Goal: Transaction & Acquisition: Purchase product/service

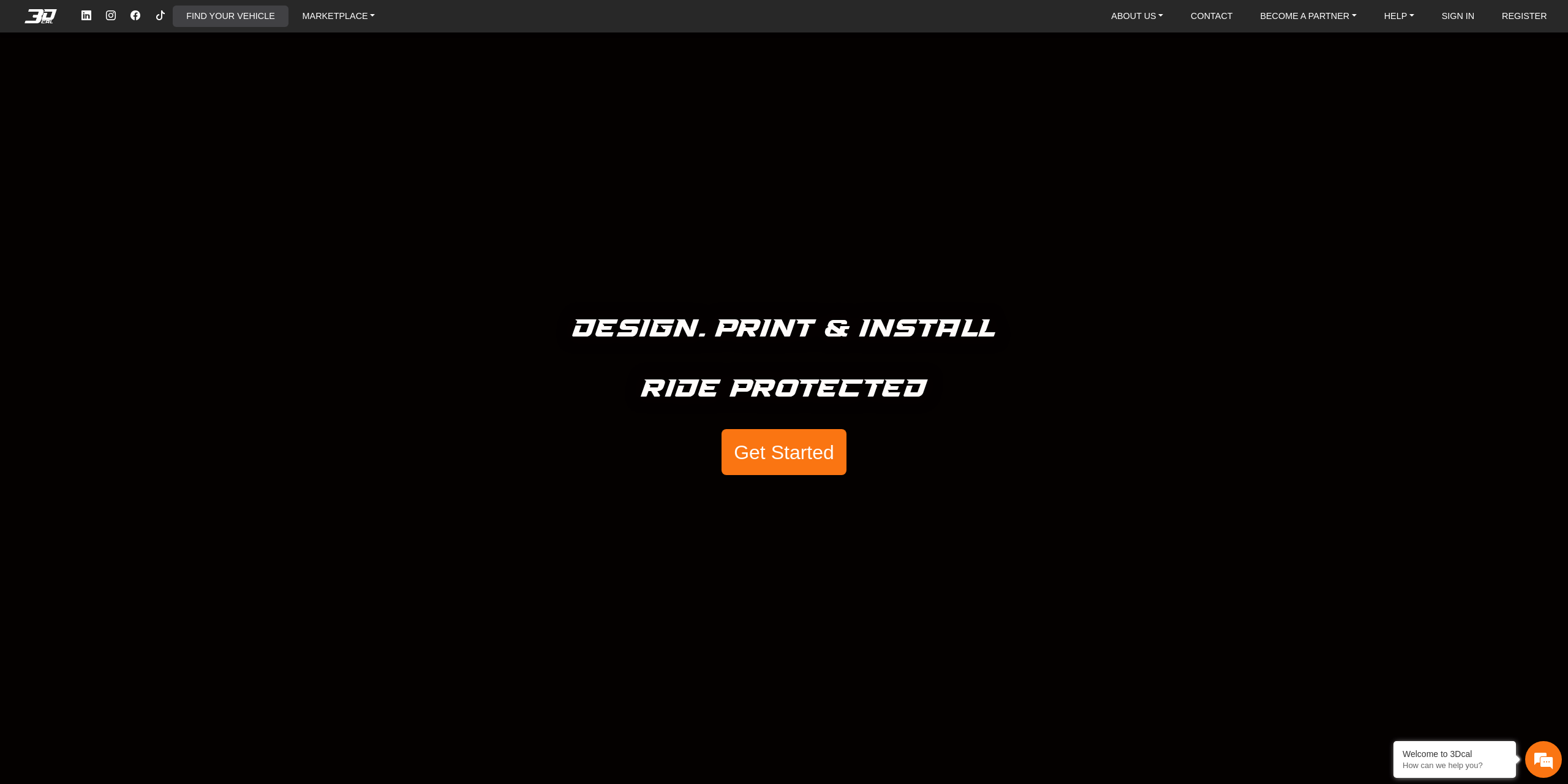
click at [266, 17] on link "FIND YOUR VEHICLE" at bounding box center [230, 15] width 98 height 21
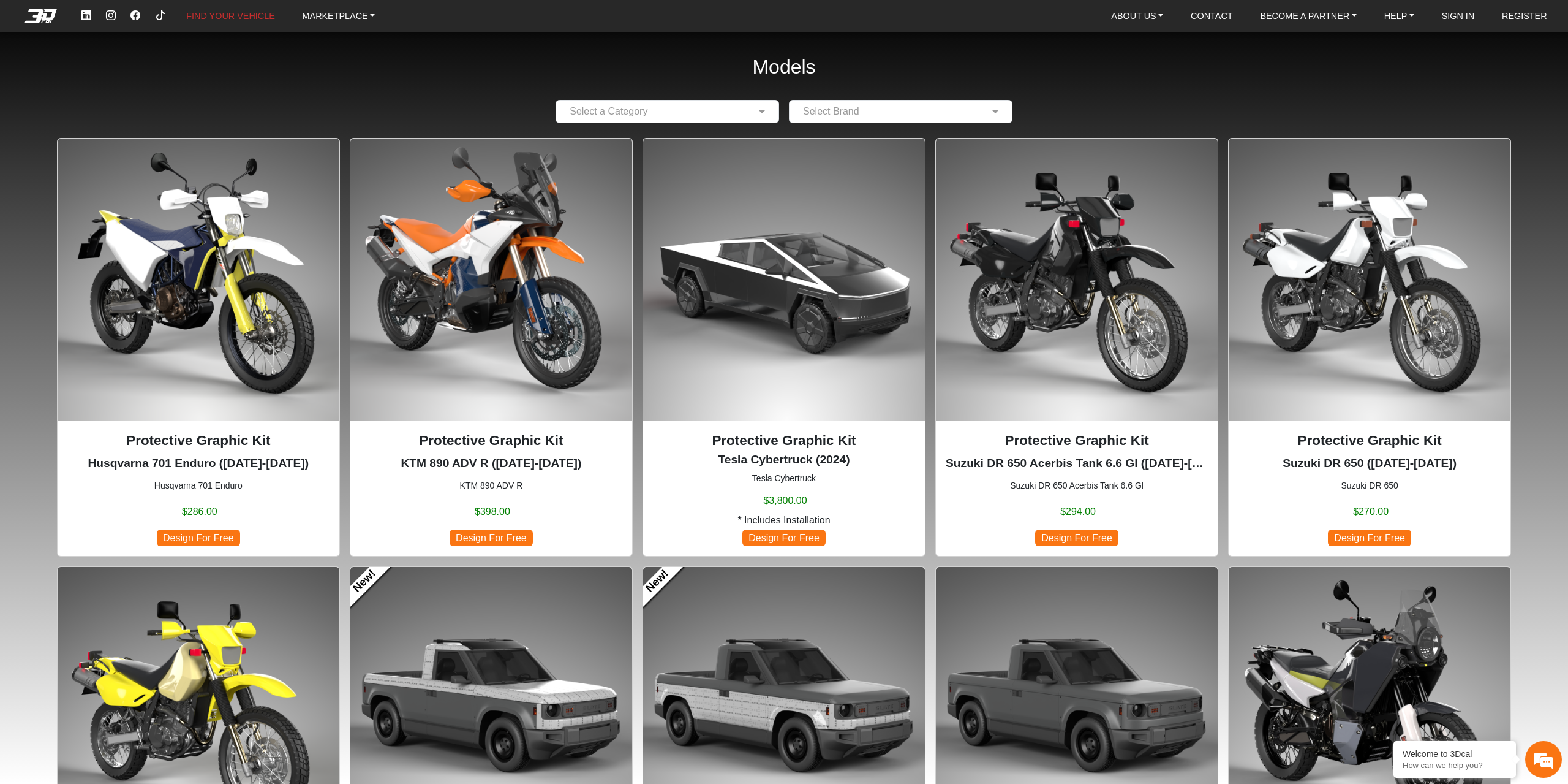
click at [733, 119] on div "Select a Category" at bounding box center [667, 112] width 223 height 24
click at [680, 137] on div "Motorcycles" at bounding box center [667, 135] width 222 height 24
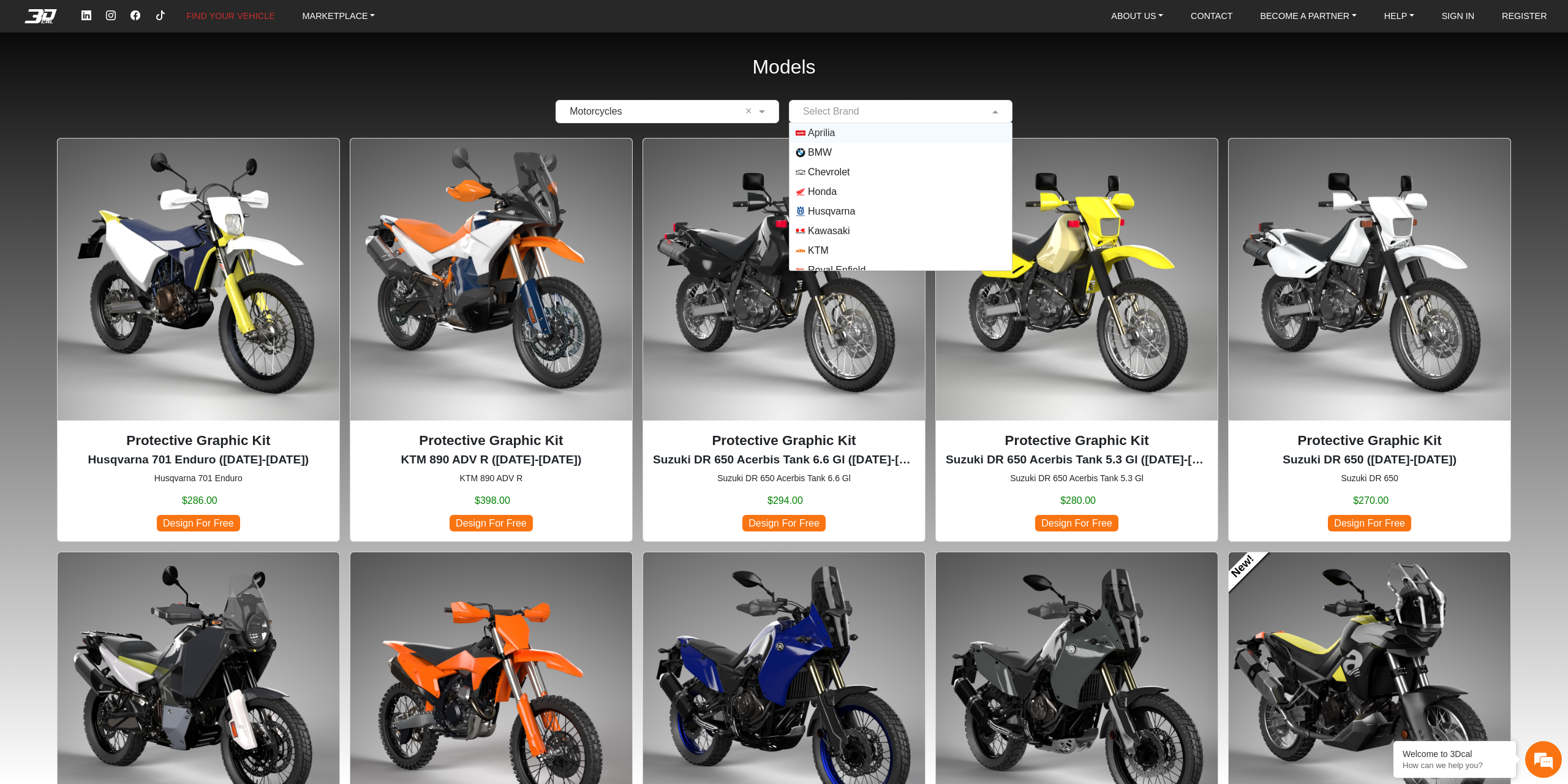
click at [860, 108] on input "text" at bounding box center [888, 112] width 185 height 15
click at [832, 145] on div "BMW" at bounding box center [901, 152] width 222 height 20
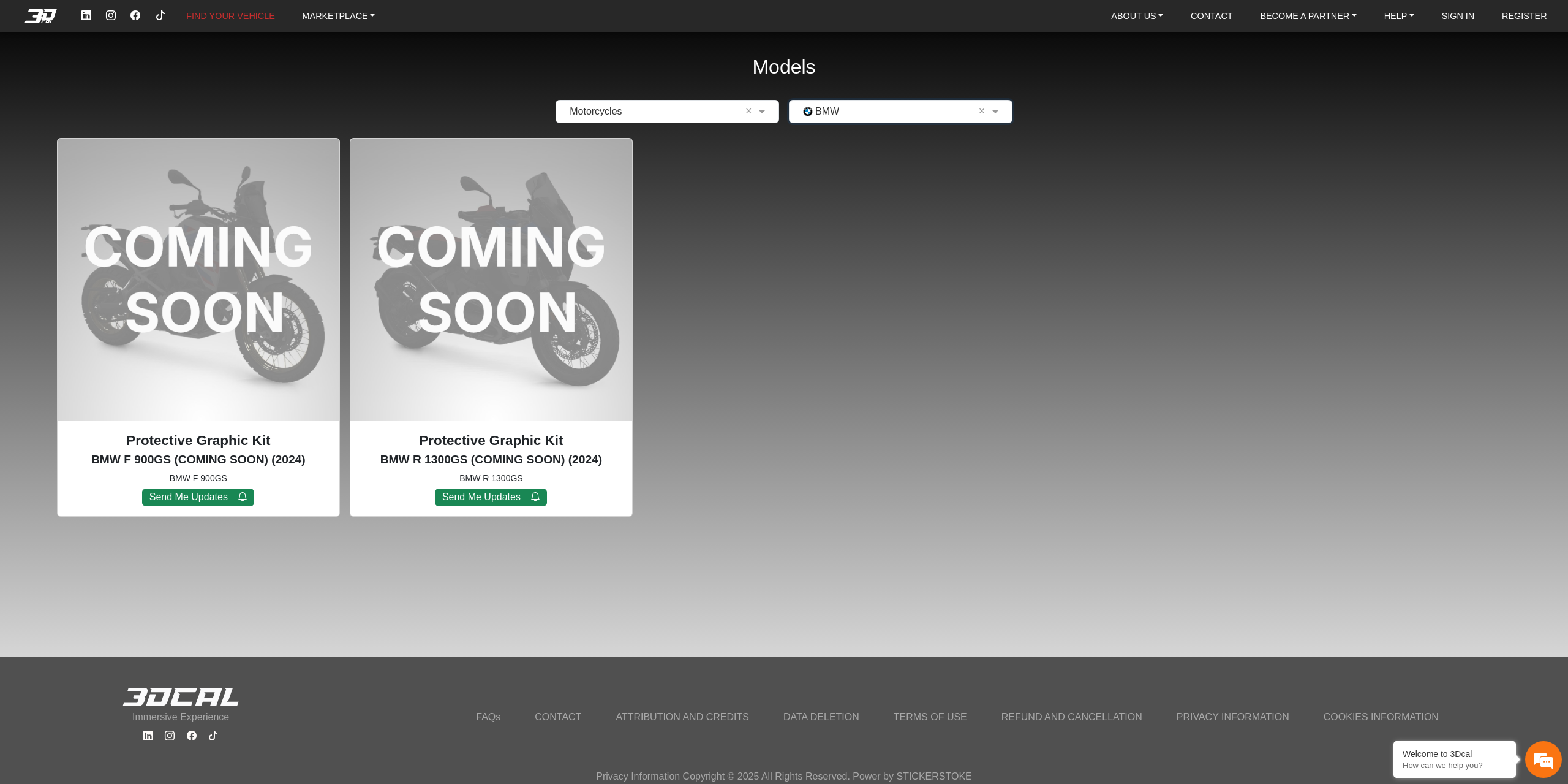
click at [518, 272] on div "Protective Graphic Kit BMW R 1300GS (COMING SOON) (2024) BMW R 1300GS Send Me U…" at bounding box center [491, 327] width 283 height 379
click at [842, 106] on input "text" at bounding box center [888, 112] width 185 height 15
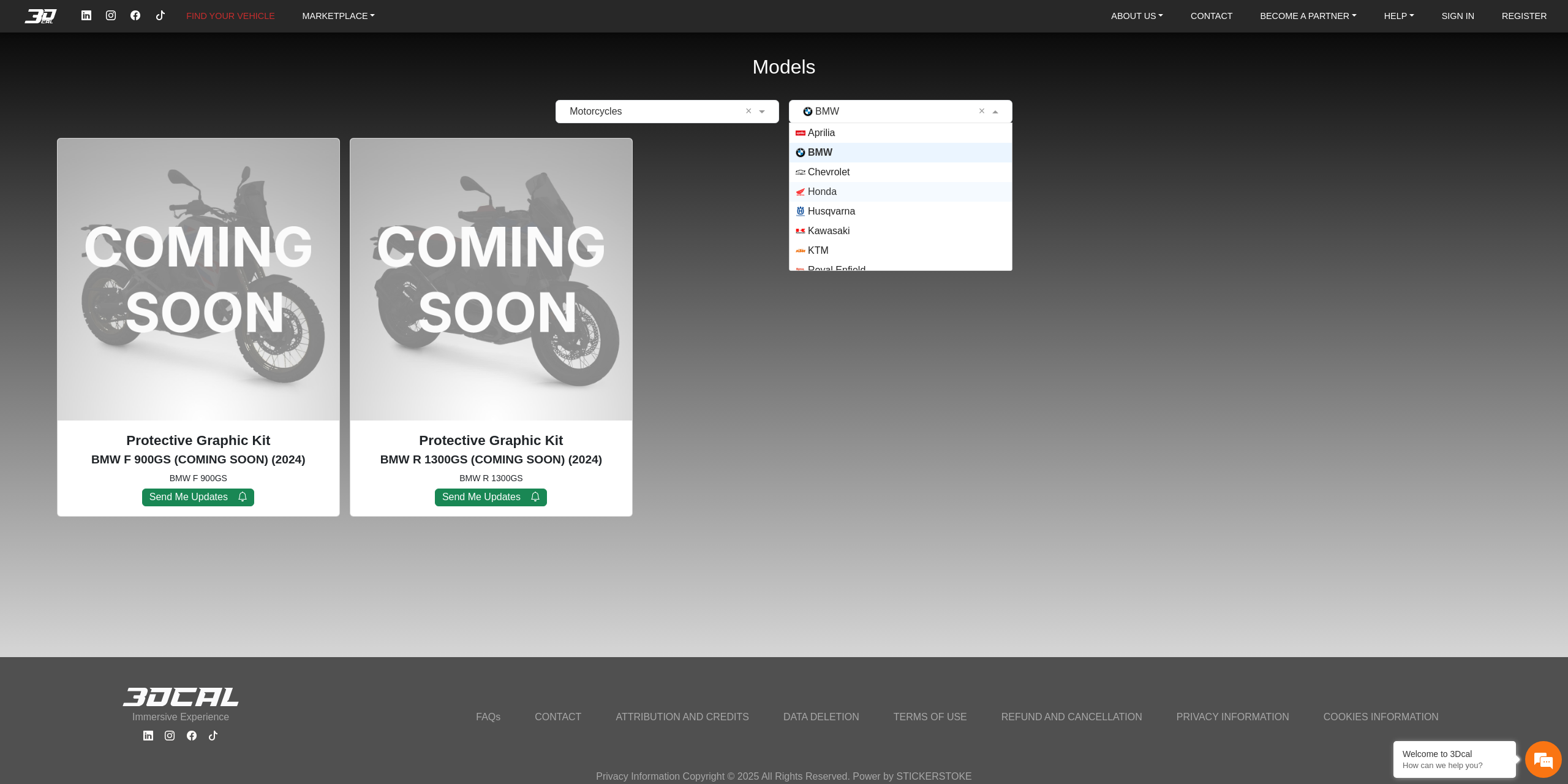
click at [834, 190] on span "Honda" at bounding box center [822, 192] width 29 height 15
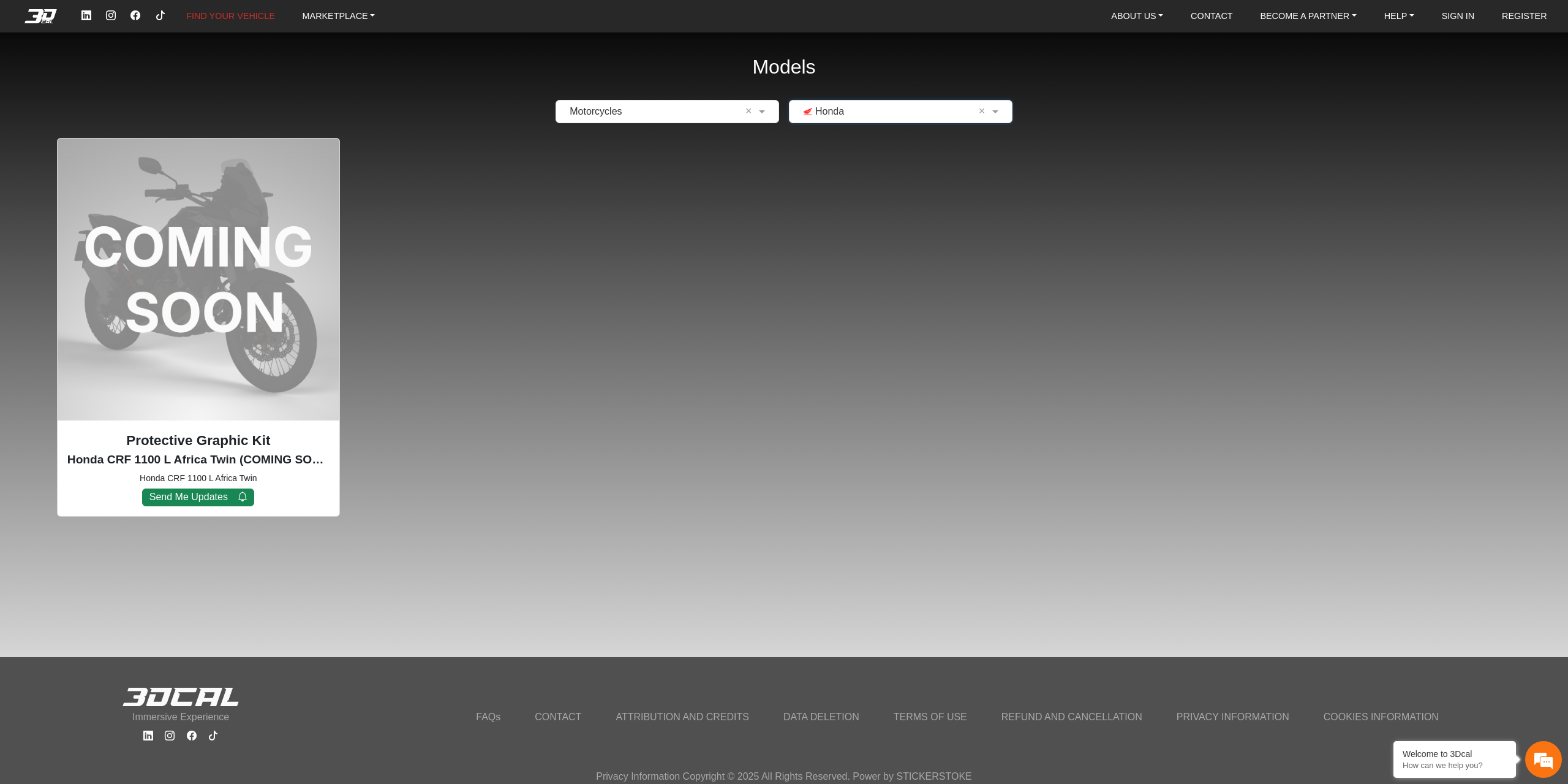
click at [961, 118] on input "text" at bounding box center [888, 112] width 185 height 15
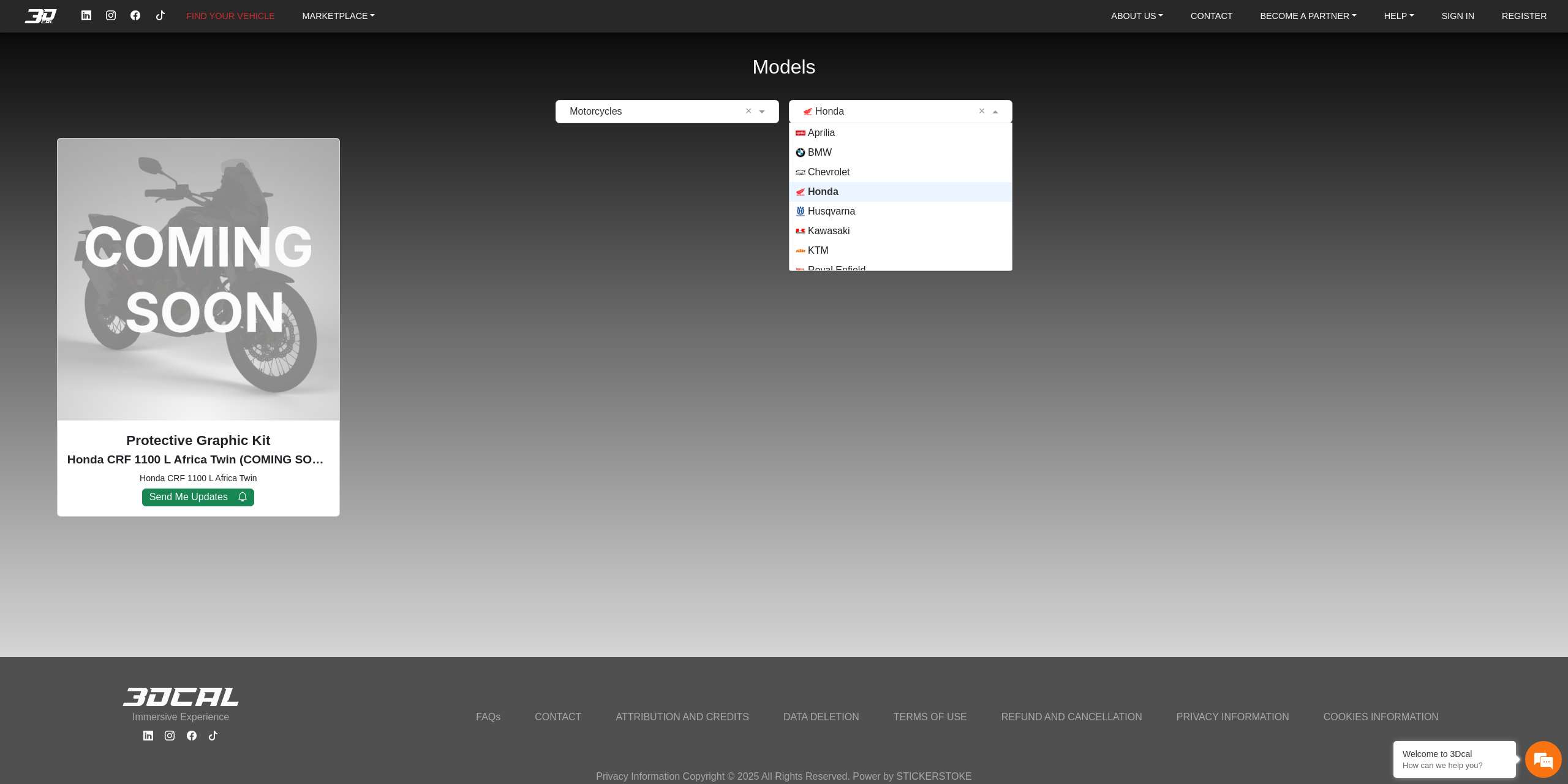
scroll to position [61, 0]
click at [856, 175] on div "Kawasaki" at bounding box center [901, 169] width 222 height 20
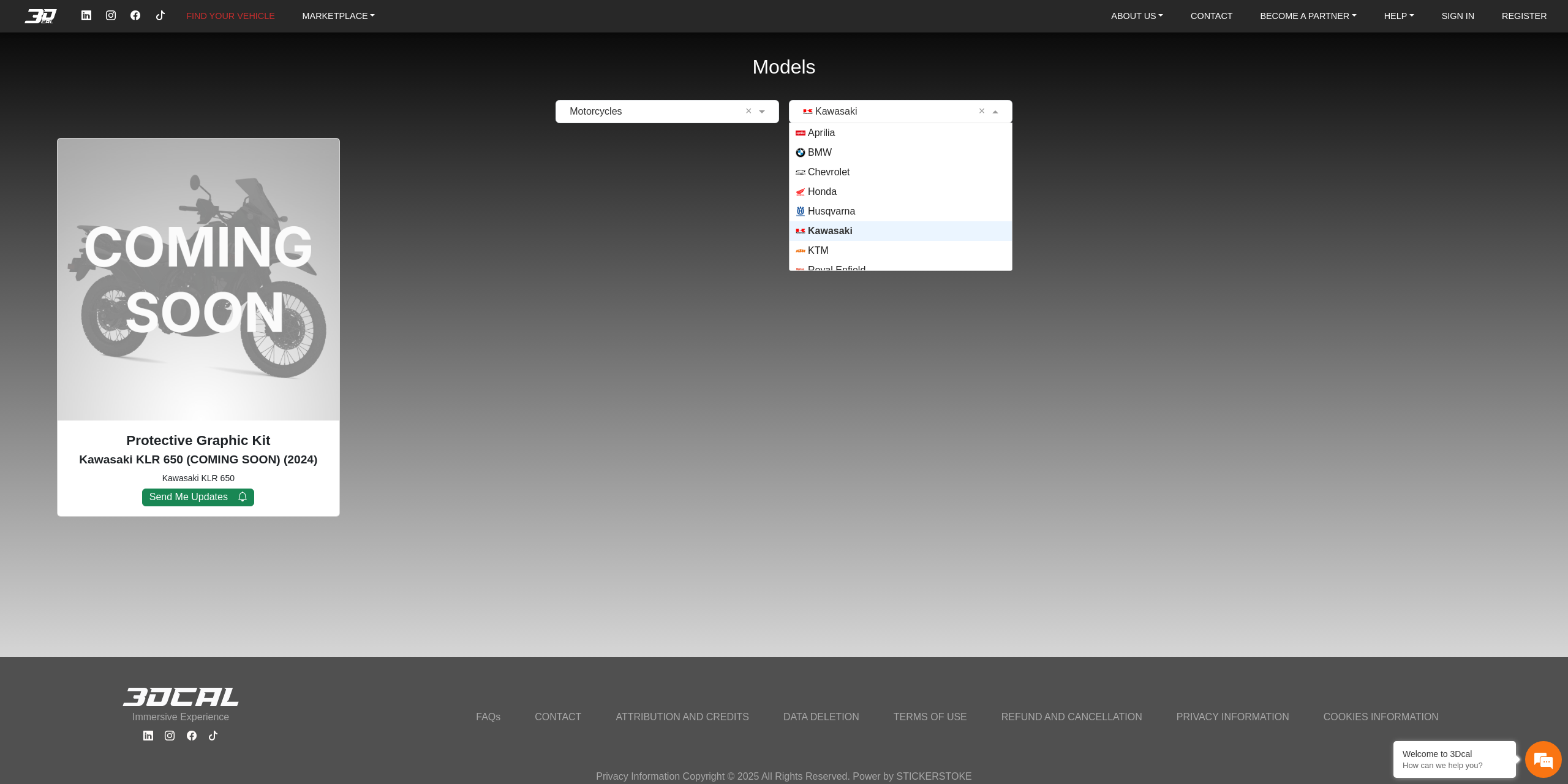
click at [881, 113] on input "text" at bounding box center [888, 112] width 185 height 15
click at [838, 247] on span "KTM" at bounding box center [901, 250] width 210 height 10
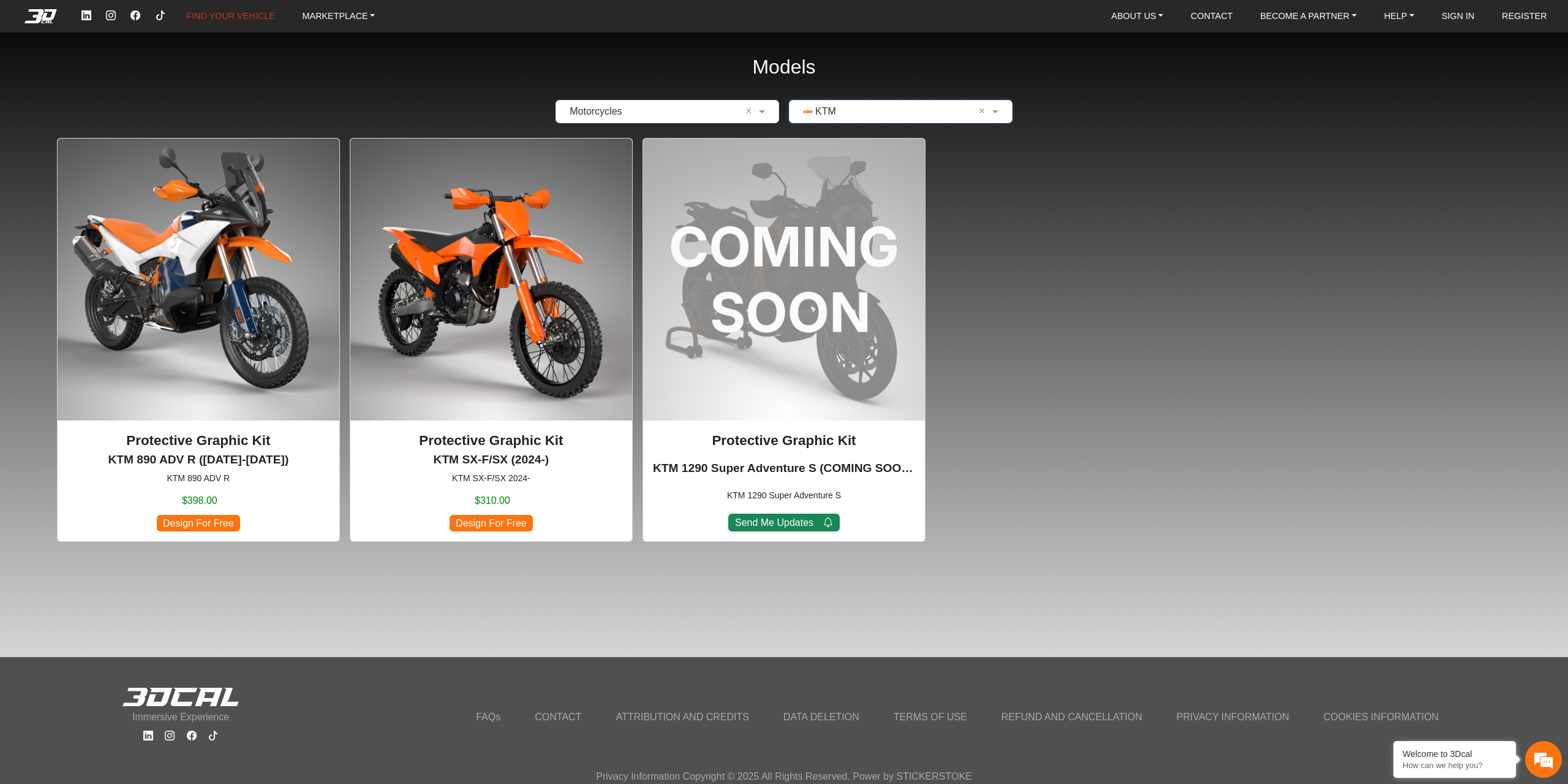
click at [830, 109] on input "text" at bounding box center [888, 112] width 185 height 15
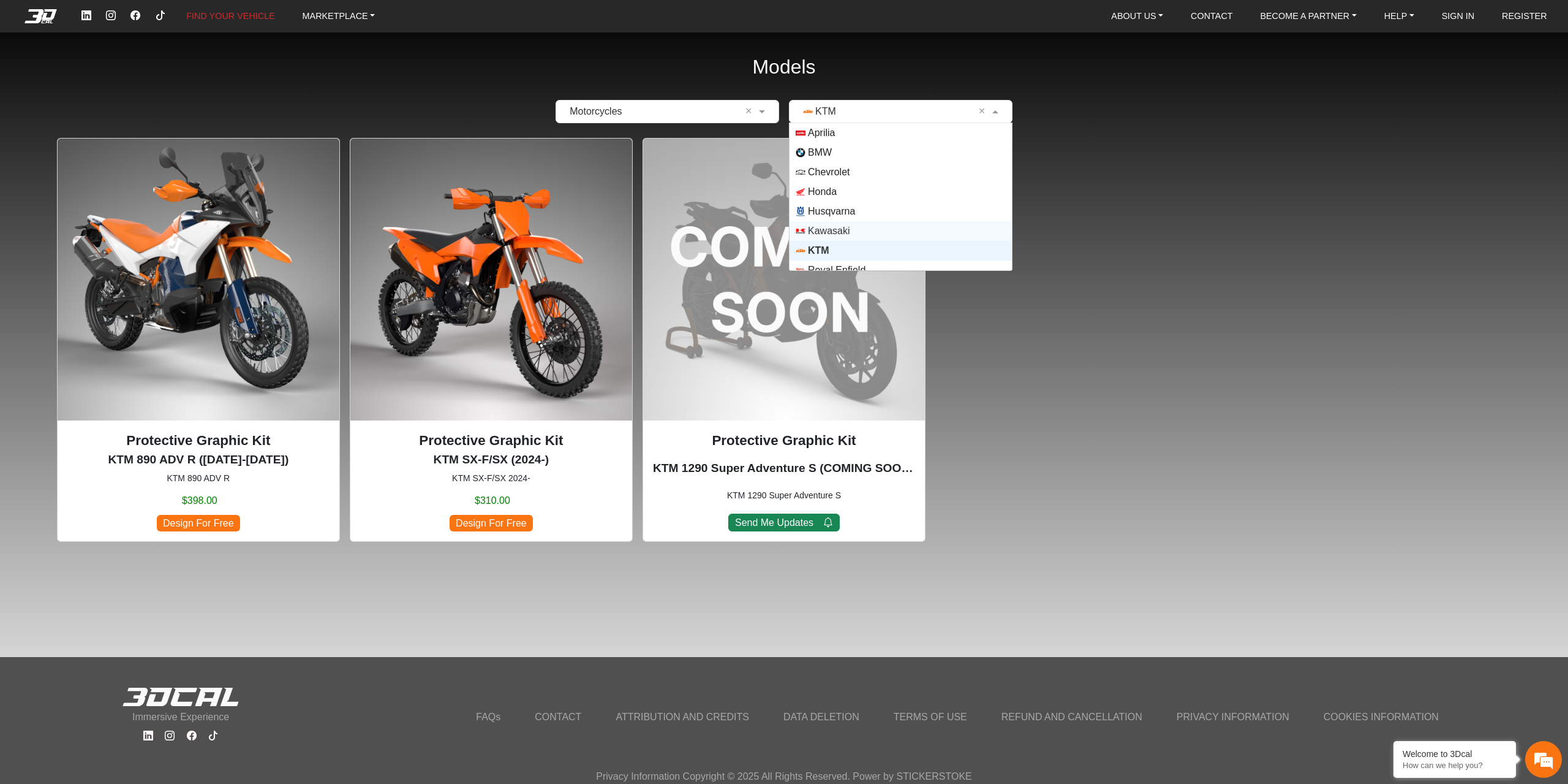
scroll to position [88, 0]
click at [861, 217] on span "Suzuki" at bounding box center [901, 221] width 210 height 10
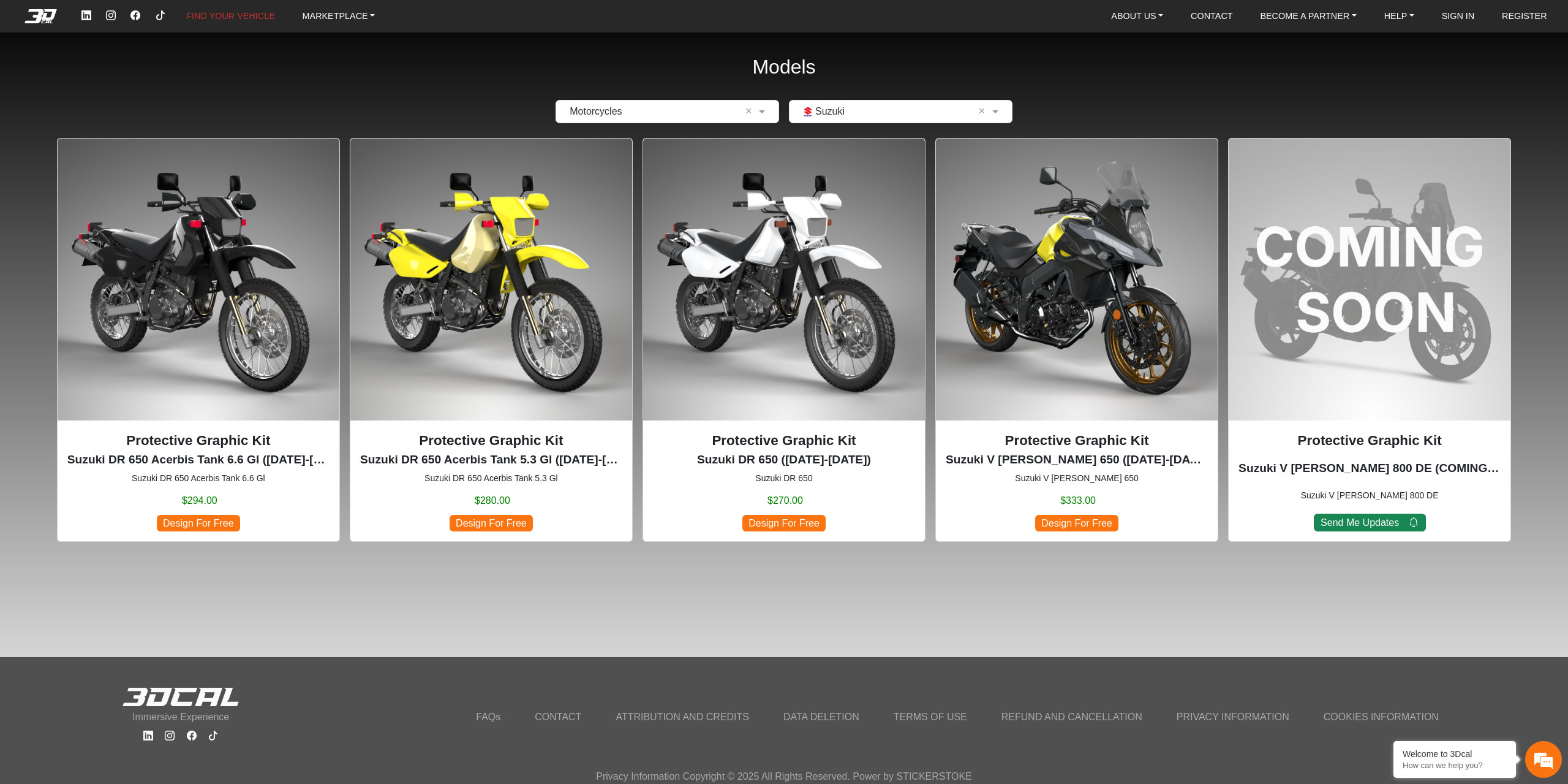
click at [1096, 263] on img at bounding box center [1076, 279] width 282 height 282
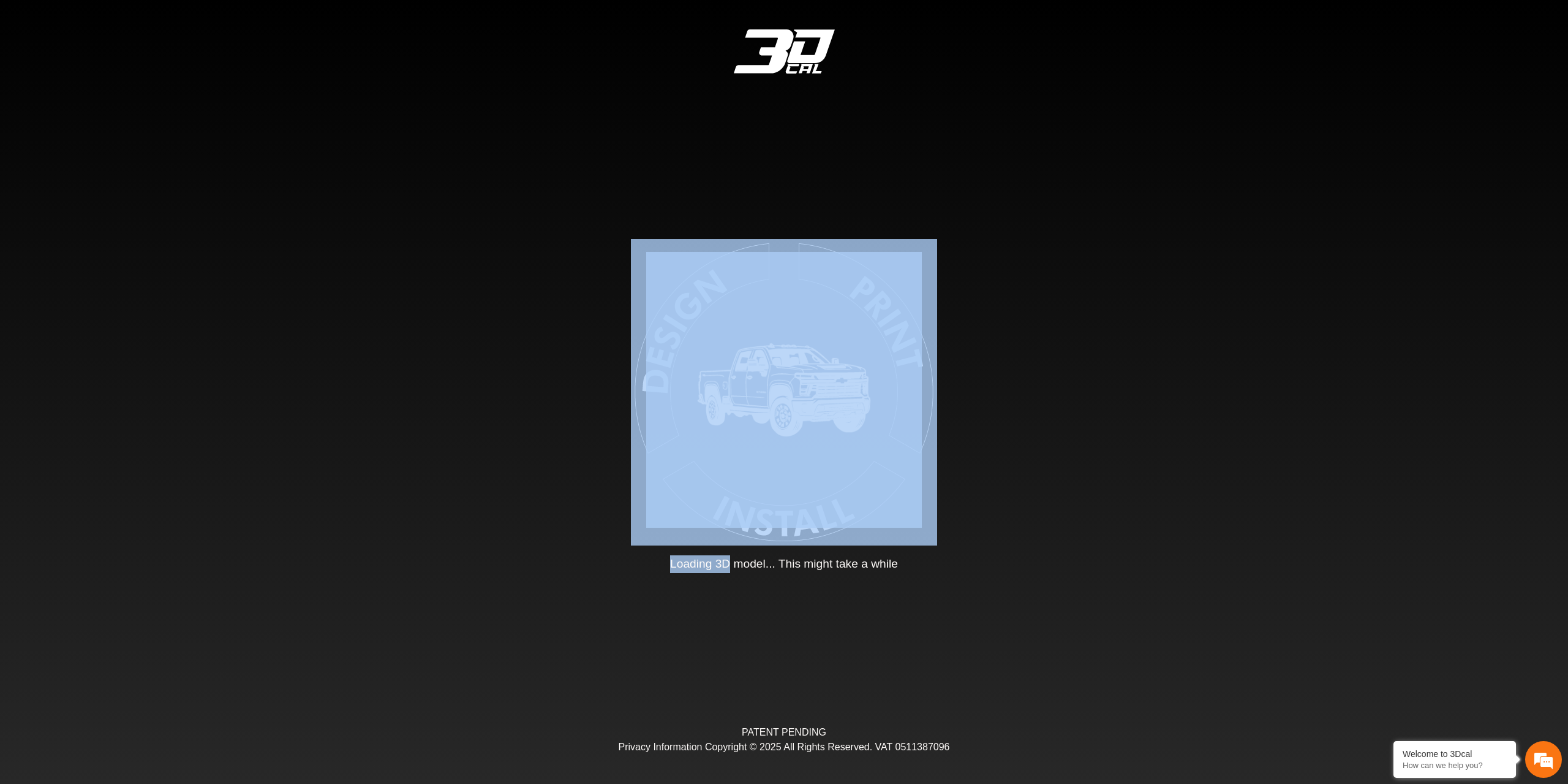
drag, startPoint x: 973, startPoint y: 471, endPoint x: 1098, endPoint y: 508, distance: 130.4
click at [708, 613] on div "Loading... Loading 3D model... This might take a while PATENT PENDING Privacy I…" at bounding box center [784, 392] width 1568 height 784
click at [1098, 508] on div "Loading... Loading 3D model... This might take a while PATENT PENDING Privacy I…" at bounding box center [784, 392] width 1568 height 784
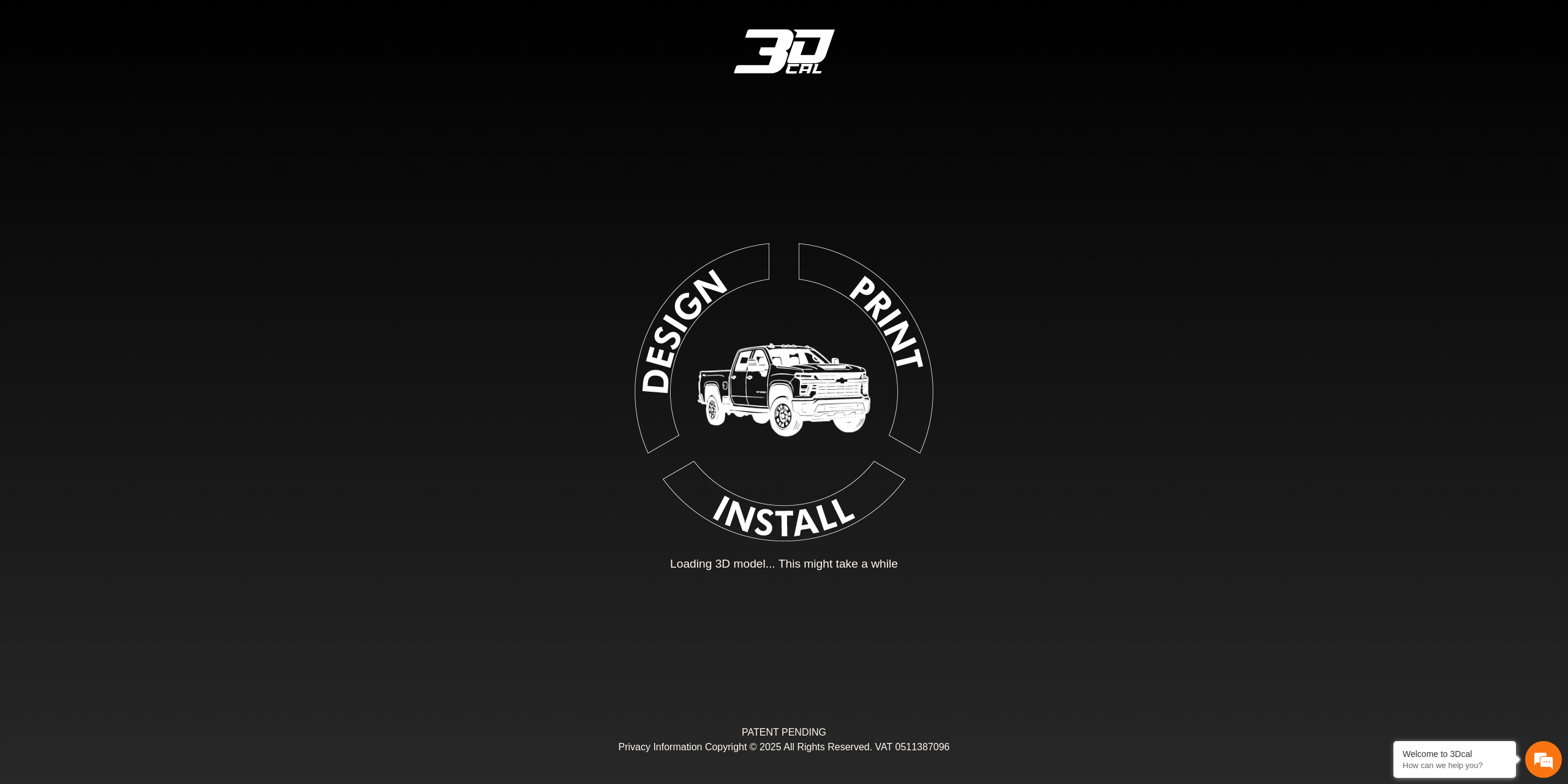
click at [1078, 379] on div "Loading... Loading 3D model... This might take a while PATENT PENDING Privacy I…" at bounding box center [784, 392] width 1568 height 784
type input "*"
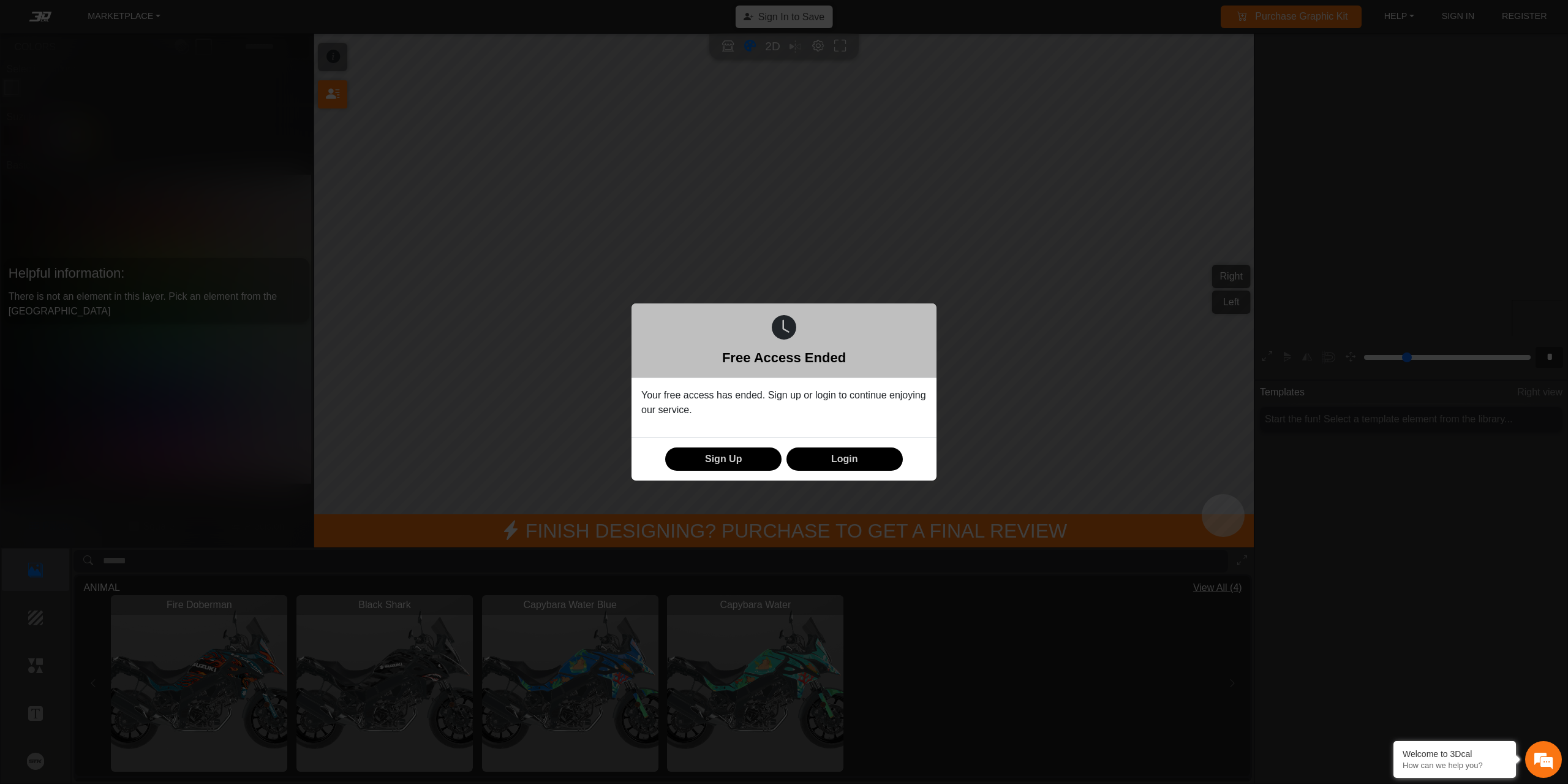
scroll to position [232, 225]
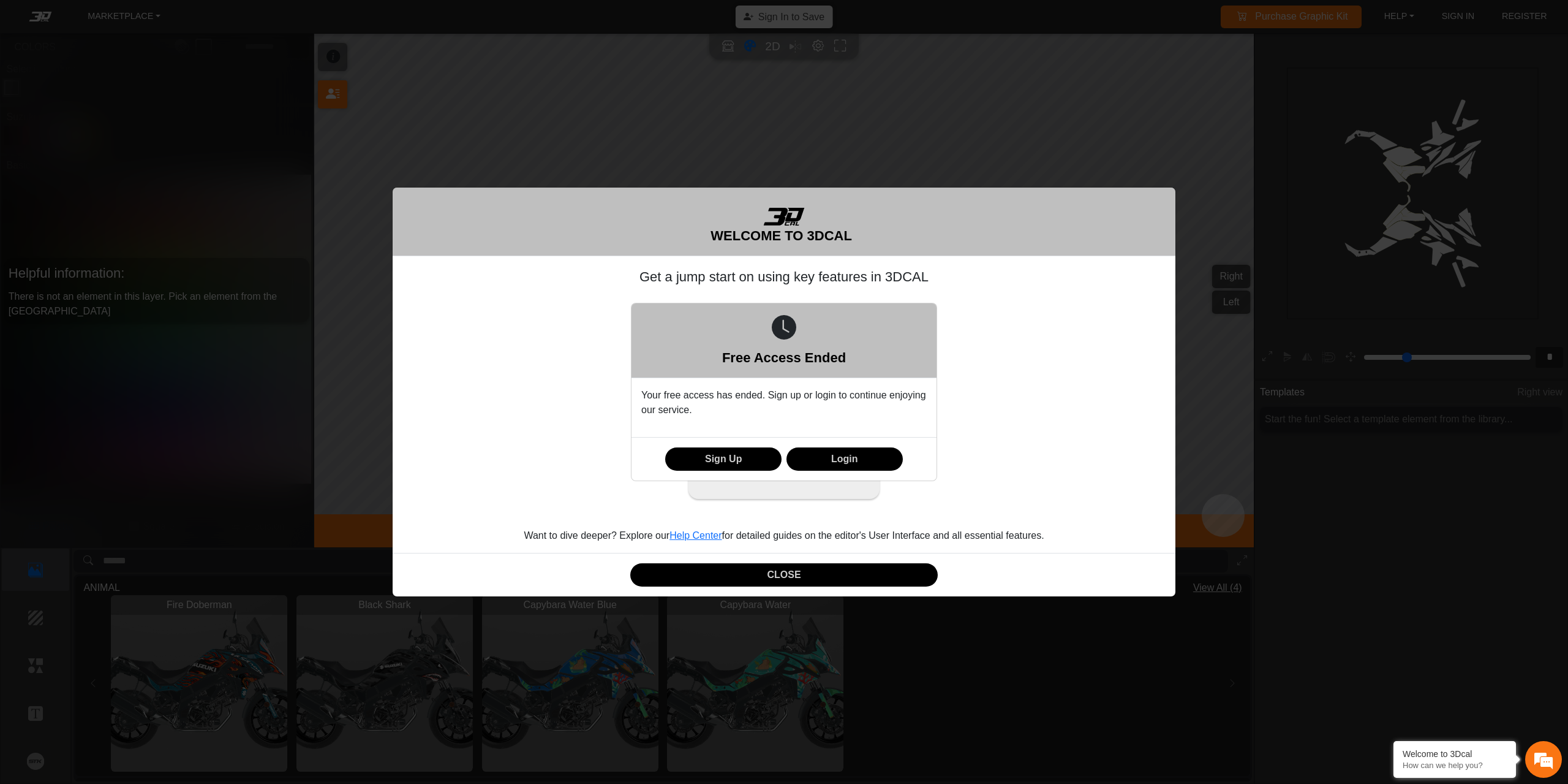
drag, startPoint x: 716, startPoint y: 569, endPoint x: 964, endPoint y: 564, distance: 248.1
click at [964, 564] on div "Free Access Ended Your free access has ended. Sign up or login to continue enjo…" at bounding box center [784, 392] width 1568 height 784
drag, startPoint x: 886, startPoint y: 111, endPoint x: 973, endPoint y: 266, distance: 177.7
click at [965, 262] on div "Free Access Ended Your free access has ended. Sign up or login to continue enjo…" at bounding box center [784, 392] width 1568 height 784
